Goal: Check status: Check status

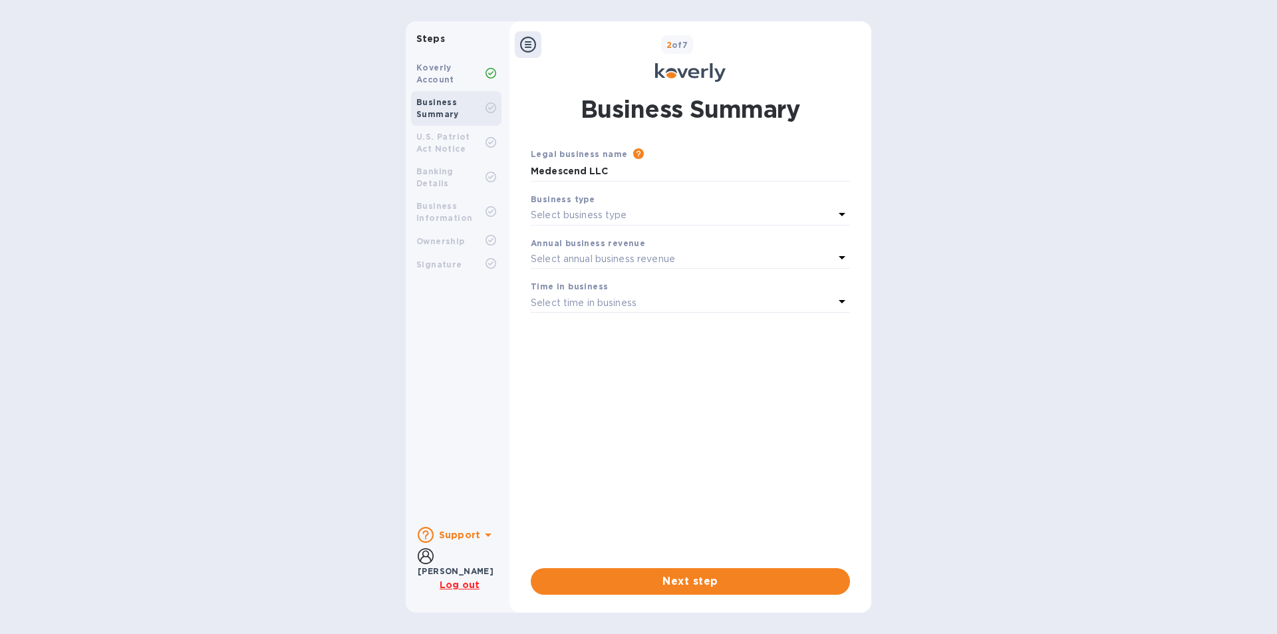
click at [474, 75] on div "Koverly Account" at bounding box center [450, 74] width 69 height 24
click at [439, 73] on div "Koverly Account" at bounding box center [450, 74] width 69 height 24
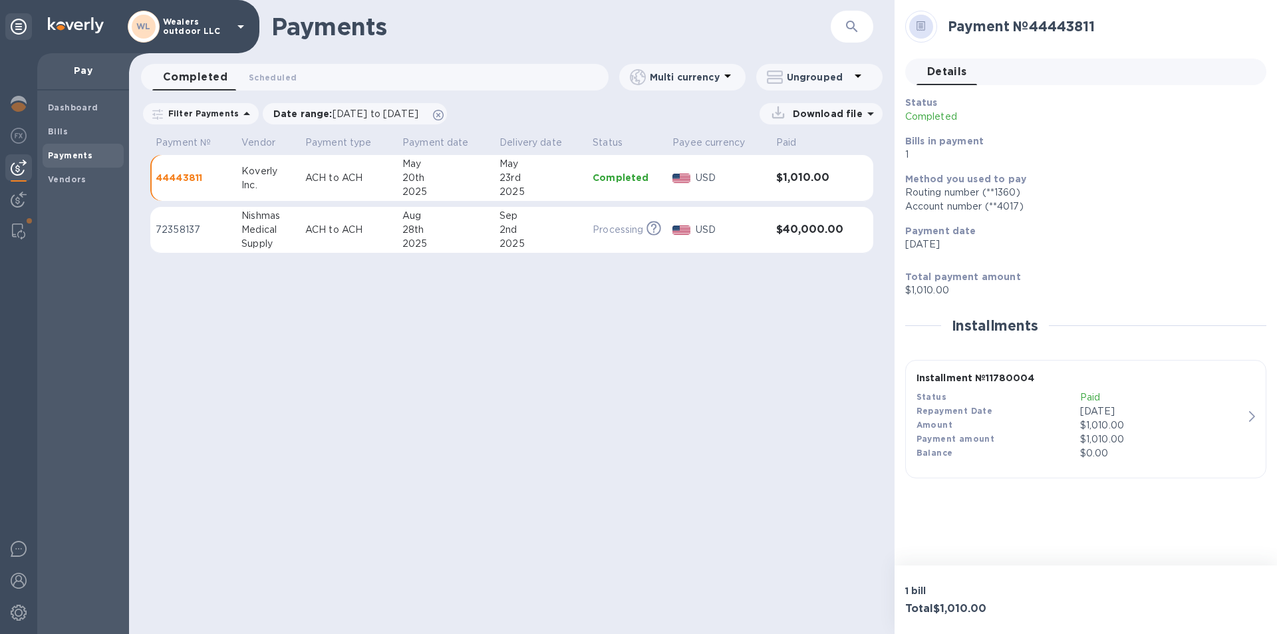
click at [624, 240] on td "Processing This payment is under compliance review, which may take up to 3 busi…" at bounding box center [627, 230] width 80 height 47
